Goal: Task Accomplishment & Management: Use online tool/utility

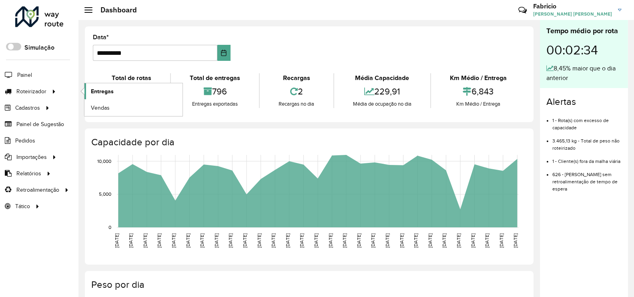
click at [106, 91] on span "Entregas" at bounding box center [102, 91] width 23 height 8
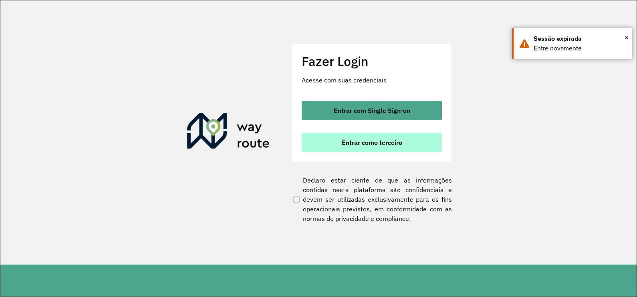
click at [371, 144] on span "Entrar como terceiro" at bounding box center [371, 142] width 60 height 6
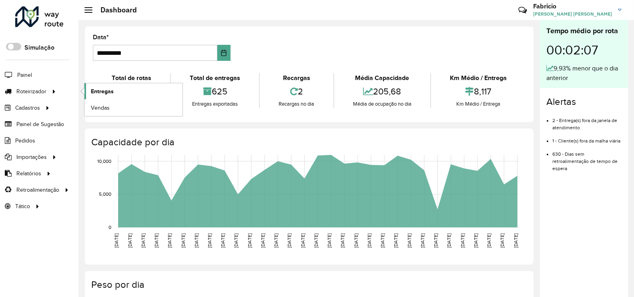
click at [96, 90] on span "Entregas" at bounding box center [102, 91] width 23 height 8
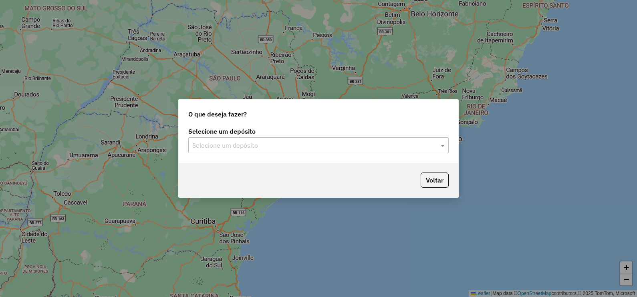
click at [252, 145] on input "text" at bounding box center [310, 146] width 236 height 10
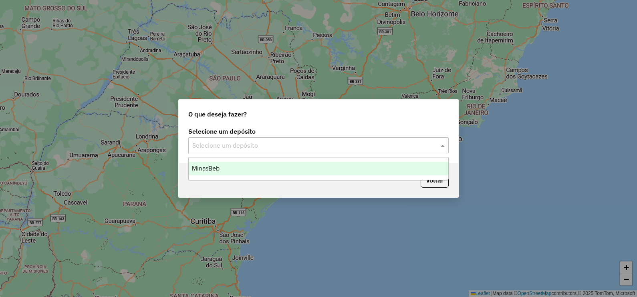
click at [215, 167] on span "MinasBeb" at bounding box center [206, 168] width 28 height 7
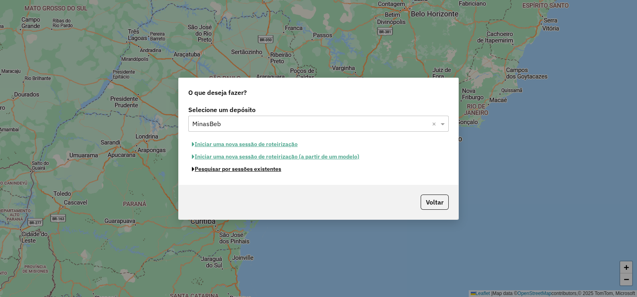
click at [215, 167] on button "Pesquisar por sessões existentes" at bounding box center [236, 169] width 96 height 12
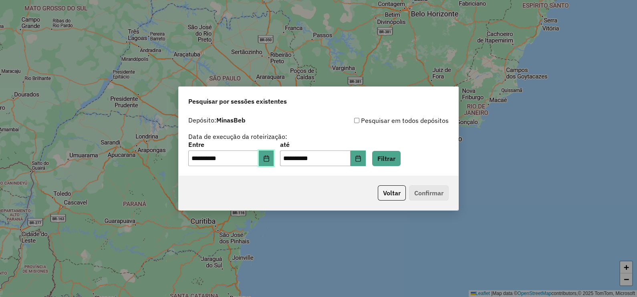
click at [269, 159] on icon "Choose Date" at bounding box center [266, 158] width 6 height 6
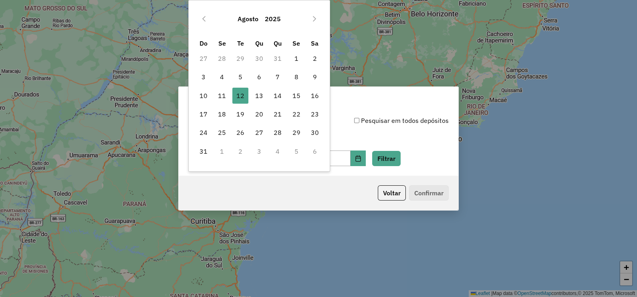
click at [406, 105] on div "Pesquisar por sessões existentes" at bounding box center [318, 100] width 279 height 26
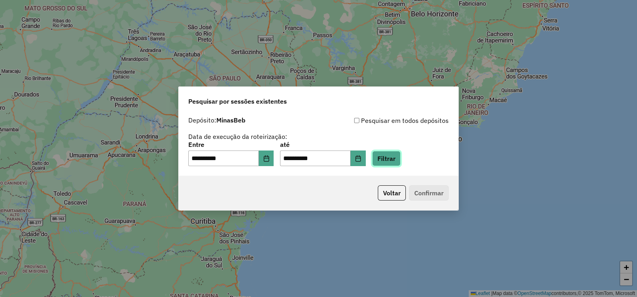
click at [400, 158] on button "Filtrar" at bounding box center [386, 158] width 28 height 15
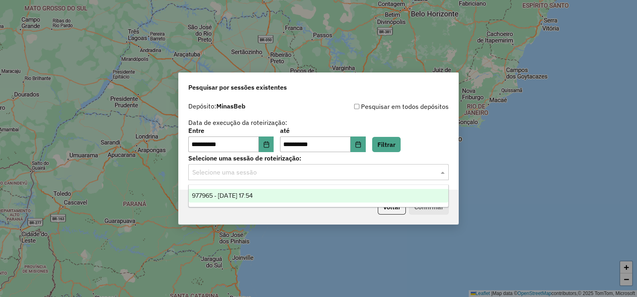
click at [286, 172] on input "text" at bounding box center [310, 173] width 236 height 10
click at [224, 194] on span "977965 - 12/08/2025 17:54" at bounding box center [222, 195] width 61 height 7
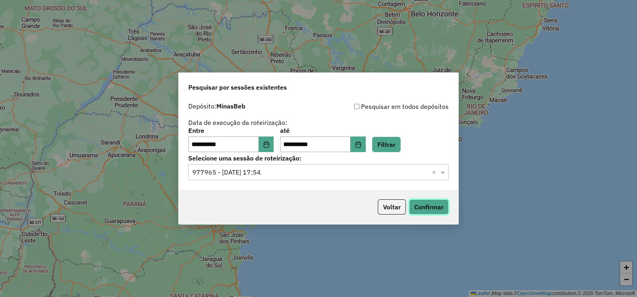
click at [424, 205] on button "Confirmar" at bounding box center [429, 206] width 40 height 15
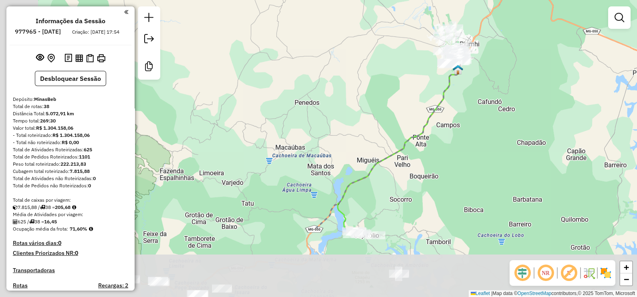
drag, startPoint x: 419, startPoint y: 236, endPoint x: 476, endPoint y: 136, distance: 115.2
click at [475, 136] on div "Janela de atendimento Grade de atendimento Capacidade Transportadoras Veículos …" at bounding box center [318, 148] width 637 height 297
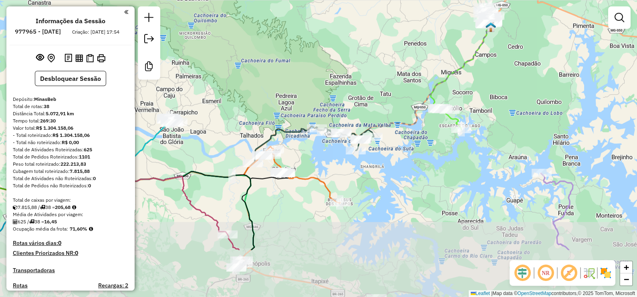
drag, startPoint x: 483, startPoint y: 210, endPoint x: 492, endPoint y: 134, distance: 76.6
click at [494, 133] on div "Janela de atendimento Grade de atendimento Capacidade Transportadoras Veículos …" at bounding box center [318, 148] width 637 height 297
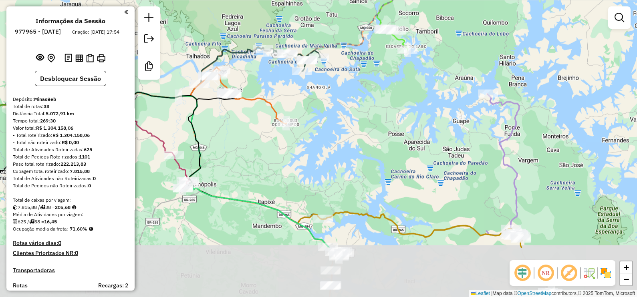
drag, startPoint x: 528, startPoint y: 222, endPoint x: 475, endPoint y: 143, distance: 95.7
click at [475, 143] on div "Janela de atendimento Grade de atendimento Capacidade Transportadoras Veículos …" at bounding box center [318, 148] width 637 height 297
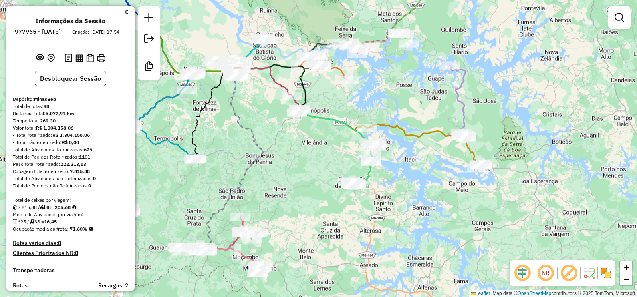
drag, startPoint x: 502, startPoint y: 147, endPoint x: 487, endPoint y: 116, distance: 34.2
click at [487, 116] on div "Janela de atendimento Grade de atendimento Capacidade Transportadoras Veículos …" at bounding box center [318, 148] width 637 height 297
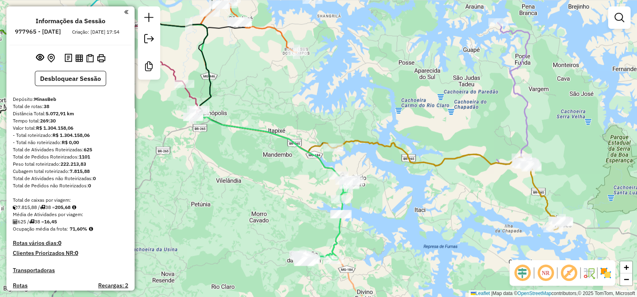
drag, startPoint x: 360, startPoint y: 164, endPoint x: 448, endPoint y: 211, distance: 100.5
click at [448, 211] on div "Janela de atendimento Grade de atendimento Capacidade Transportadoras Veículos …" at bounding box center [318, 148] width 637 height 297
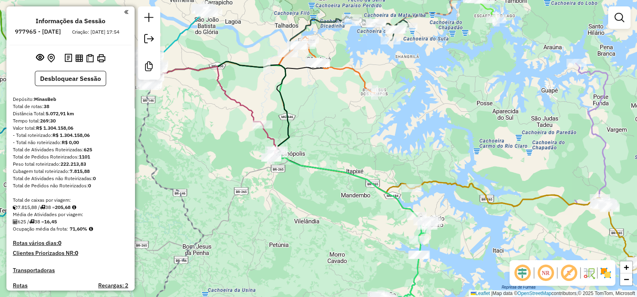
drag, startPoint x: 373, startPoint y: 116, endPoint x: 402, endPoint y: 145, distance: 40.8
click at [402, 145] on div "Janela de atendimento Grade de atendimento Capacidade Transportadoras Veículos …" at bounding box center [318, 148] width 637 height 297
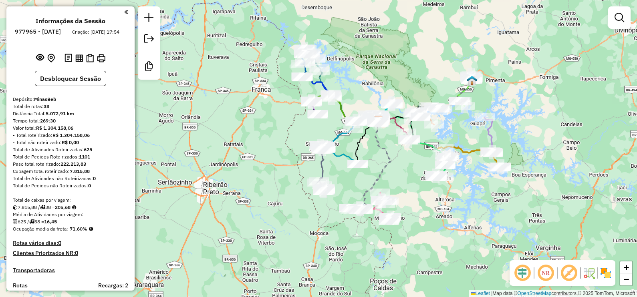
drag, startPoint x: 376, startPoint y: 216, endPoint x: 441, endPoint y: 217, distance: 65.7
click at [440, 217] on div "Janela de atendimento Grade de atendimento Capacidade Transportadoras Veículos …" at bounding box center [318, 148] width 637 height 297
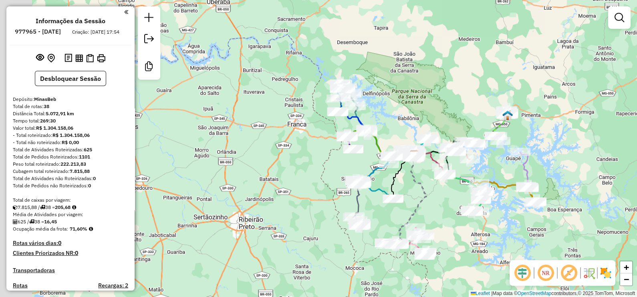
drag, startPoint x: 400, startPoint y: 179, endPoint x: 444, endPoint y: 223, distance: 62.3
click at [444, 223] on div "Janela de atendimento Grade de atendimento Capacidade Transportadoras Veículos …" at bounding box center [318, 148] width 637 height 297
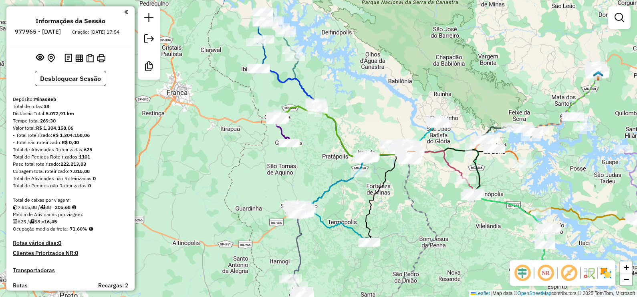
drag, startPoint x: 409, startPoint y: 141, endPoint x: 390, endPoint y: 100, distance: 44.4
click at [394, 104] on div "Janela de atendimento Grade de atendimento Capacidade Transportadoras Veículos …" at bounding box center [318, 148] width 637 height 297
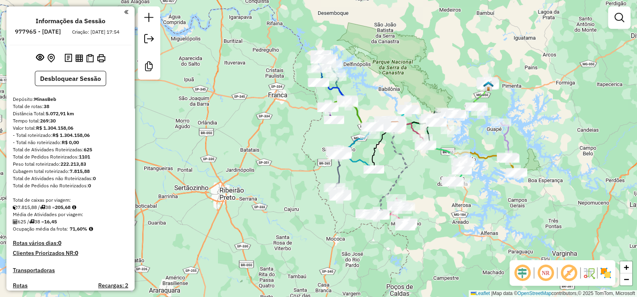
drag, startPoint x: 453, startPoint y: 211, endPoint x: 437, endPoint y: 205, distance: 16.6
click at [437, 205] on div "Janela de atendimento Grade de atendimento Capacidade Transportadoras Veículos …" at bounding box center [318, 148] width 637 height 297
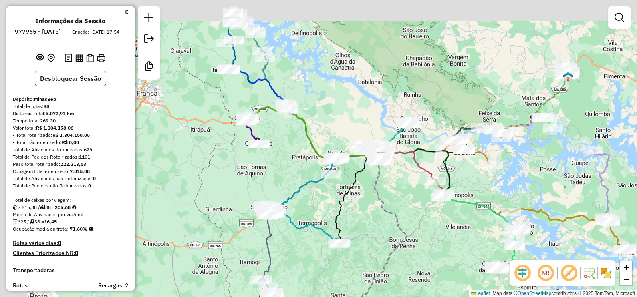
drag, startPoint x: 400, startPoint y: 101, endPoint x: 429, endPoint y: 141, distance: 49.9
click at [431, 144] on div "Janela de atendimento Grade de atendimento Capacidade Transportadoras Veículos …" at bounding box center [318, 148] width 637 height 297
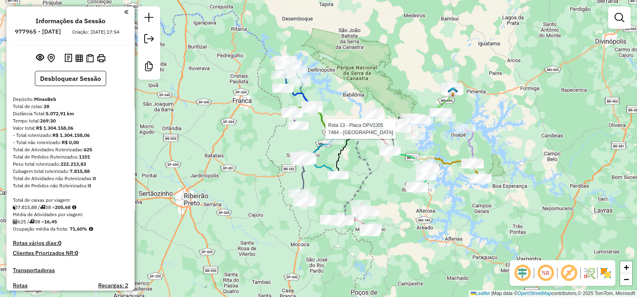
drag, startPoint x: 418, startPoint y: 95, endPoint x: 377, endPoint y: 80, distance: 43.2
click at [377, 80] on div "Rota 13 - Placa OPV2J05 7484 - LAGOA AZUL Janela de atendimento Grade de atendi…" at bounding box center [318, 148] width 637 height 297
click at [369, 73] on div "Janela de atendimento Grade de atendimento Capacidade Transportadoras Veículos …" at bounding box center [318, 148] width 637 height 297
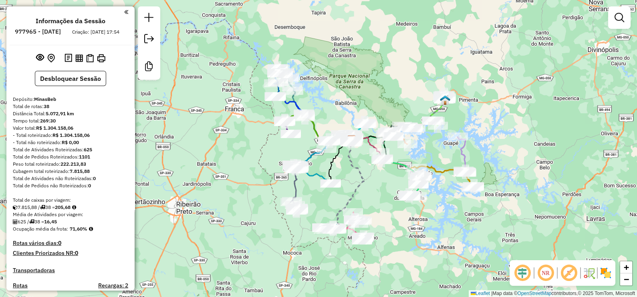
drag, startPoint x: 462, startPoint y: 197, endPoint x: 487, endPoint y: 150, distance: 53.2
click at [487, 150] on div "Janela de atendimento Grade de atendimento Capacidade Transportadoras Veículos …" at bounding box center [318, 148] width 637 height 297
